Goal: Navigation & Orientation: Find specific page/section

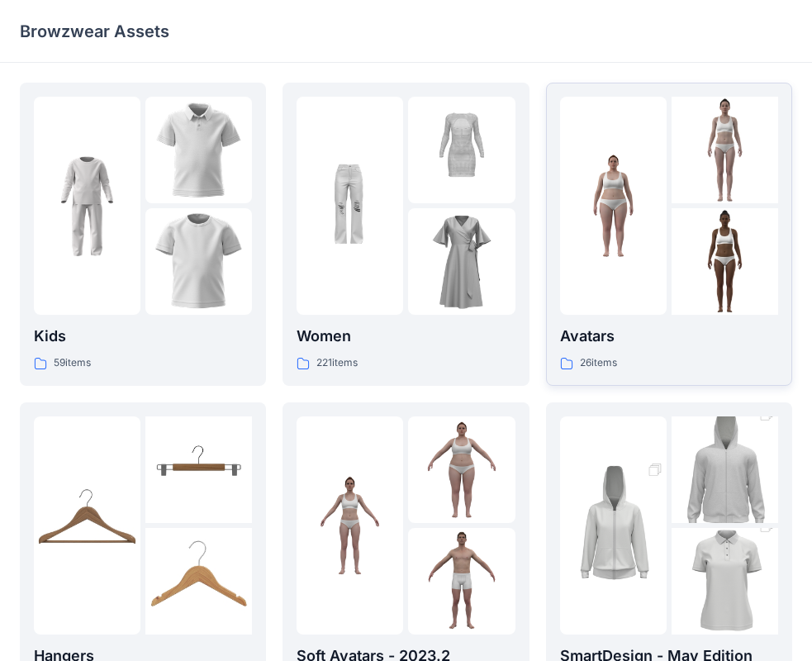
click at [666, 148] on div at bounding box center [613, 206] width 107 height 218
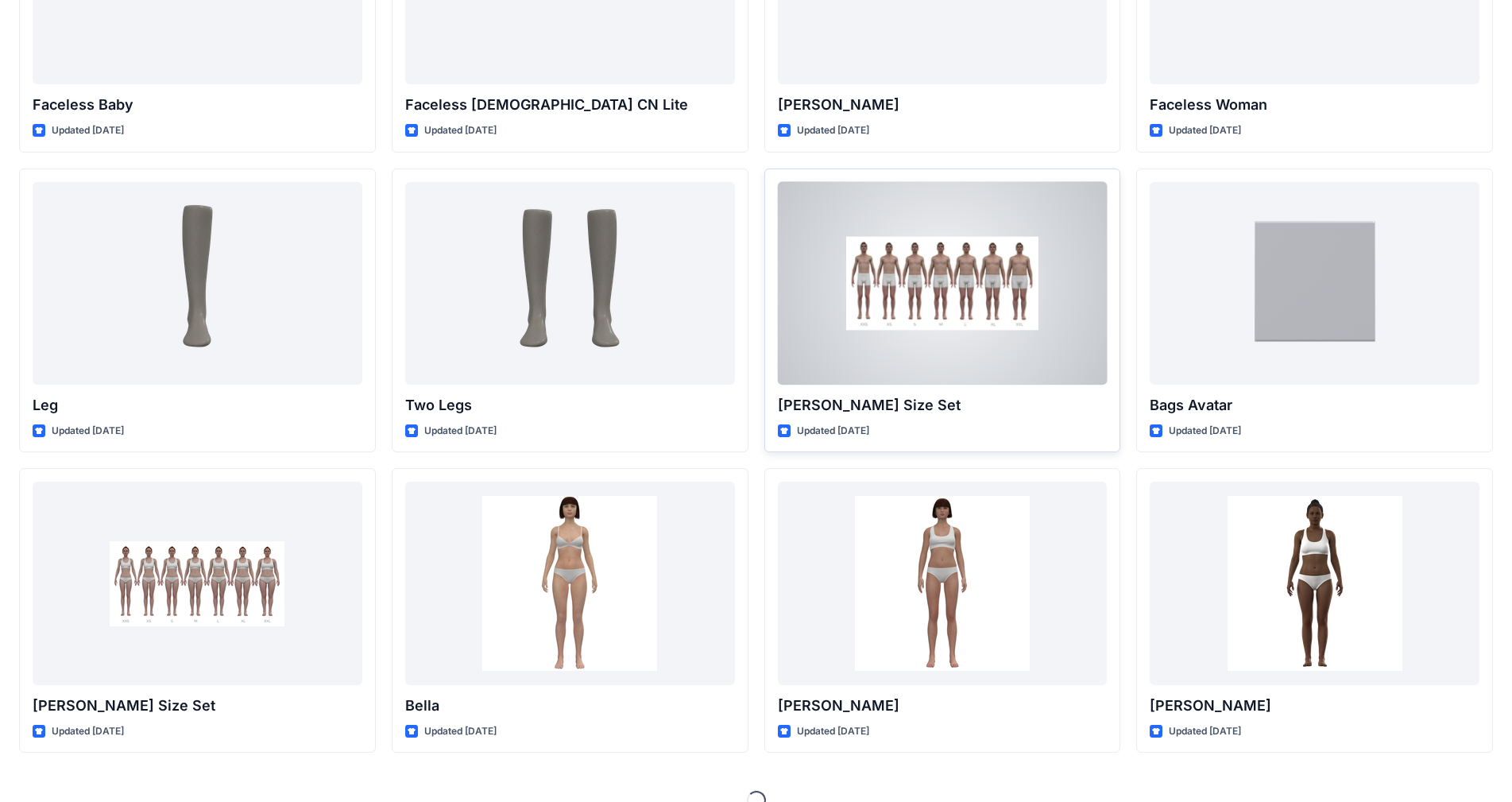
scroll to position [1140, 0]
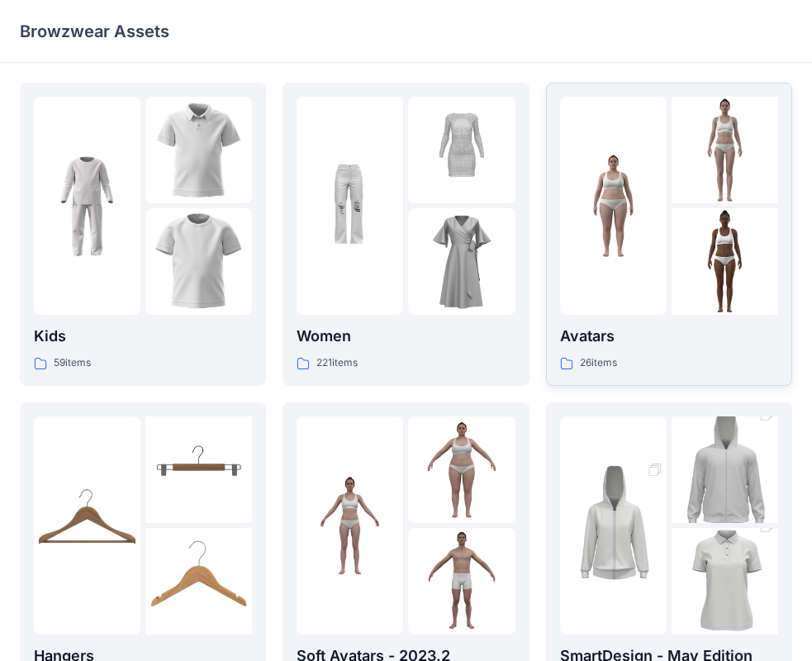
click at [642, 178] on img at bounding box center [613, 206] width 107 height 107
